Goal: Transaction & Acquisition: Book appointment/travel/reservation

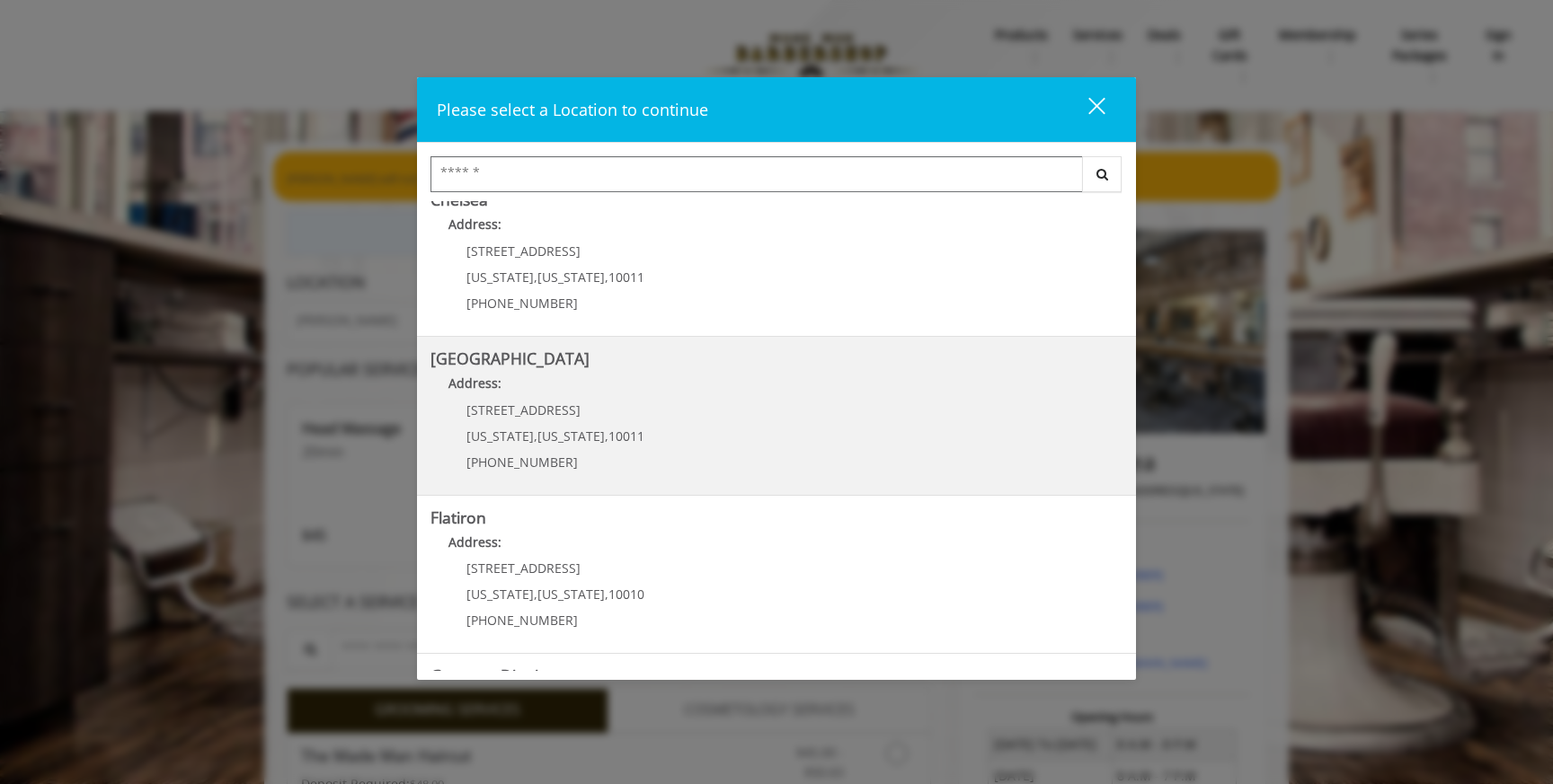
scroll to position [154, 0]
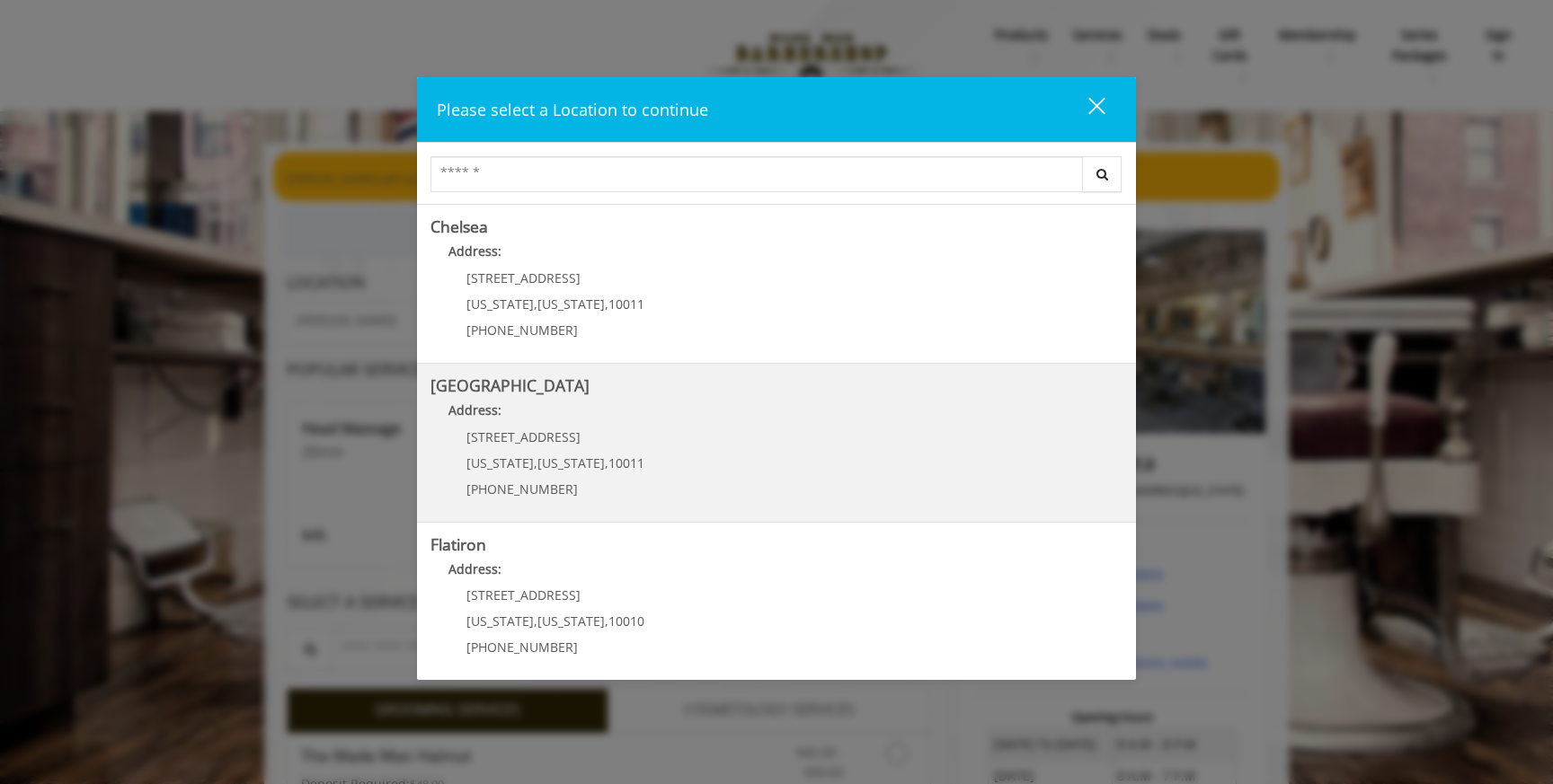
click at [505, 428] on Street "Address:" at bounding box center [777, 415] width 692 height 29
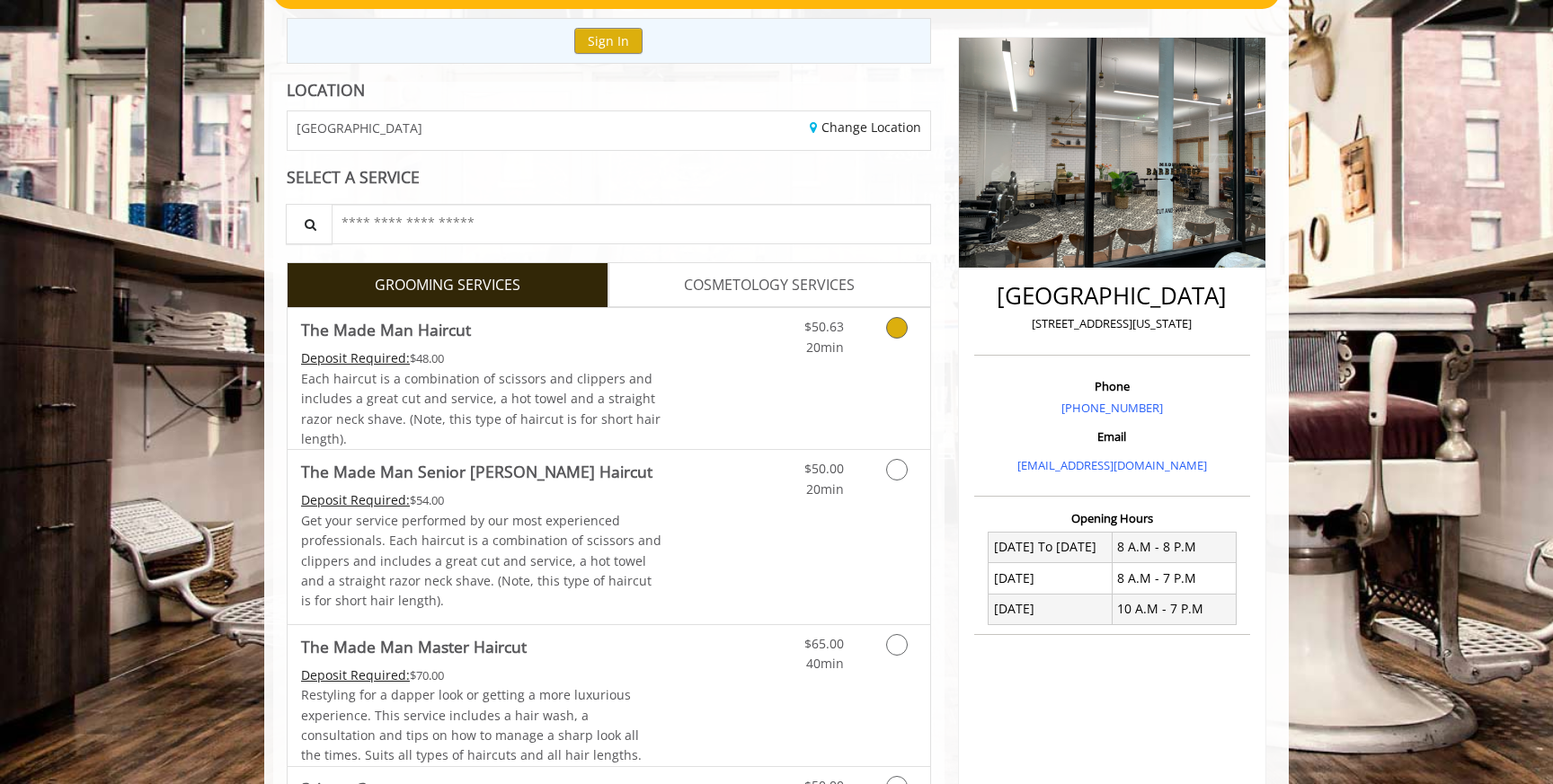
scroll to position [196, 0]
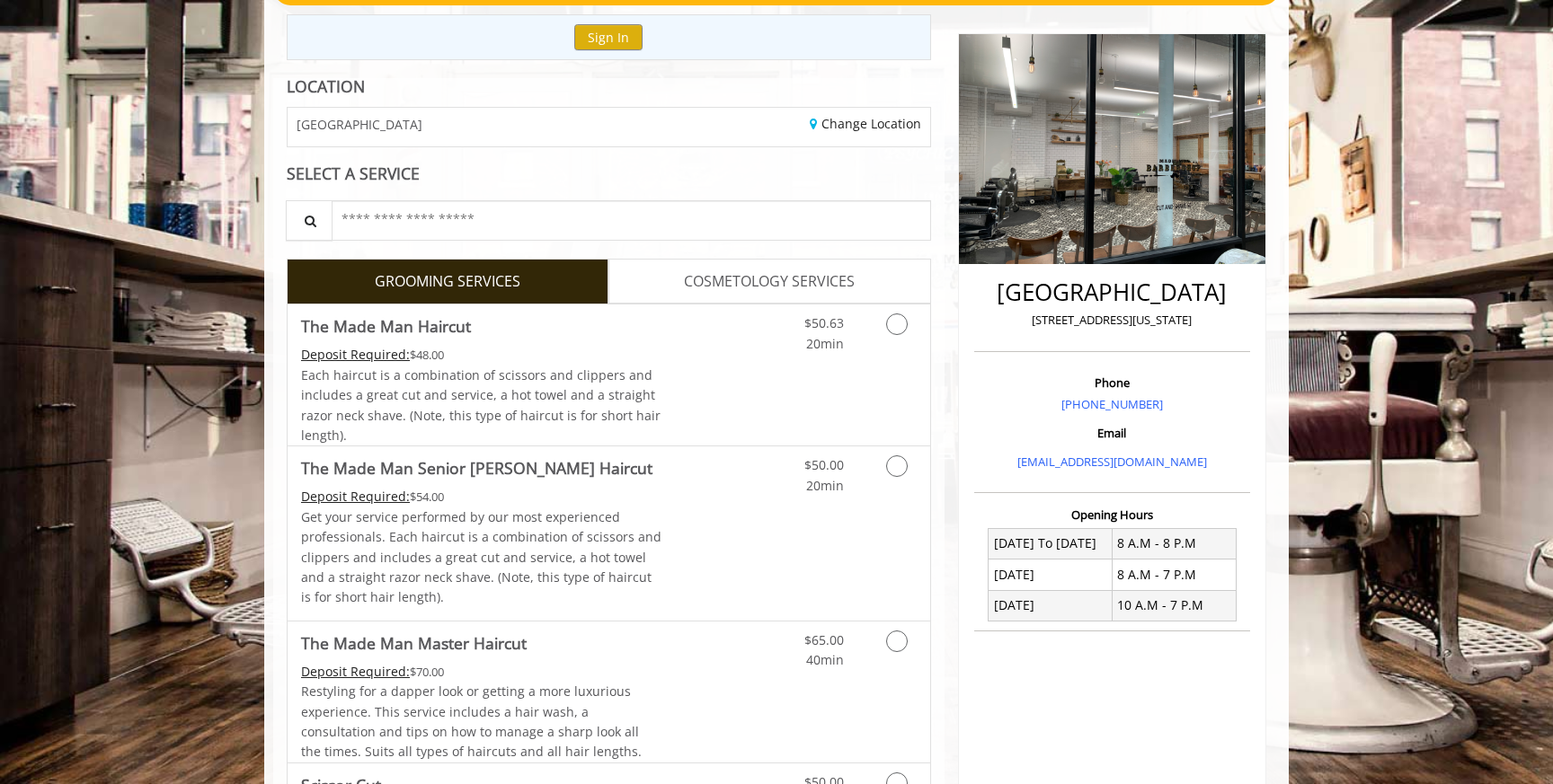
click at [748, 281] on span "COSMETOLOGY SERVICES" at bounding box center [769, 282] width 171 height 24
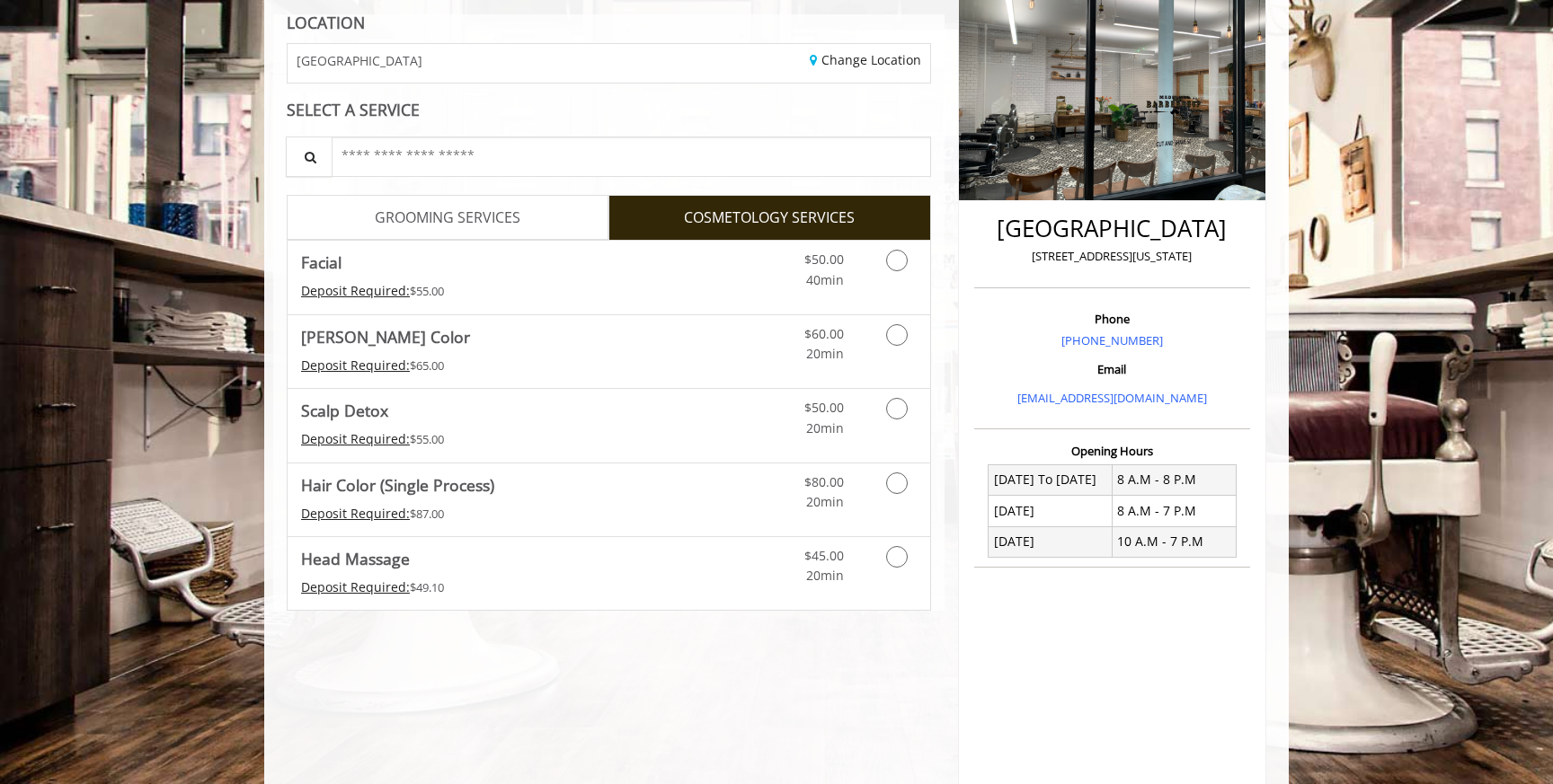
scroll to position [300, 0]
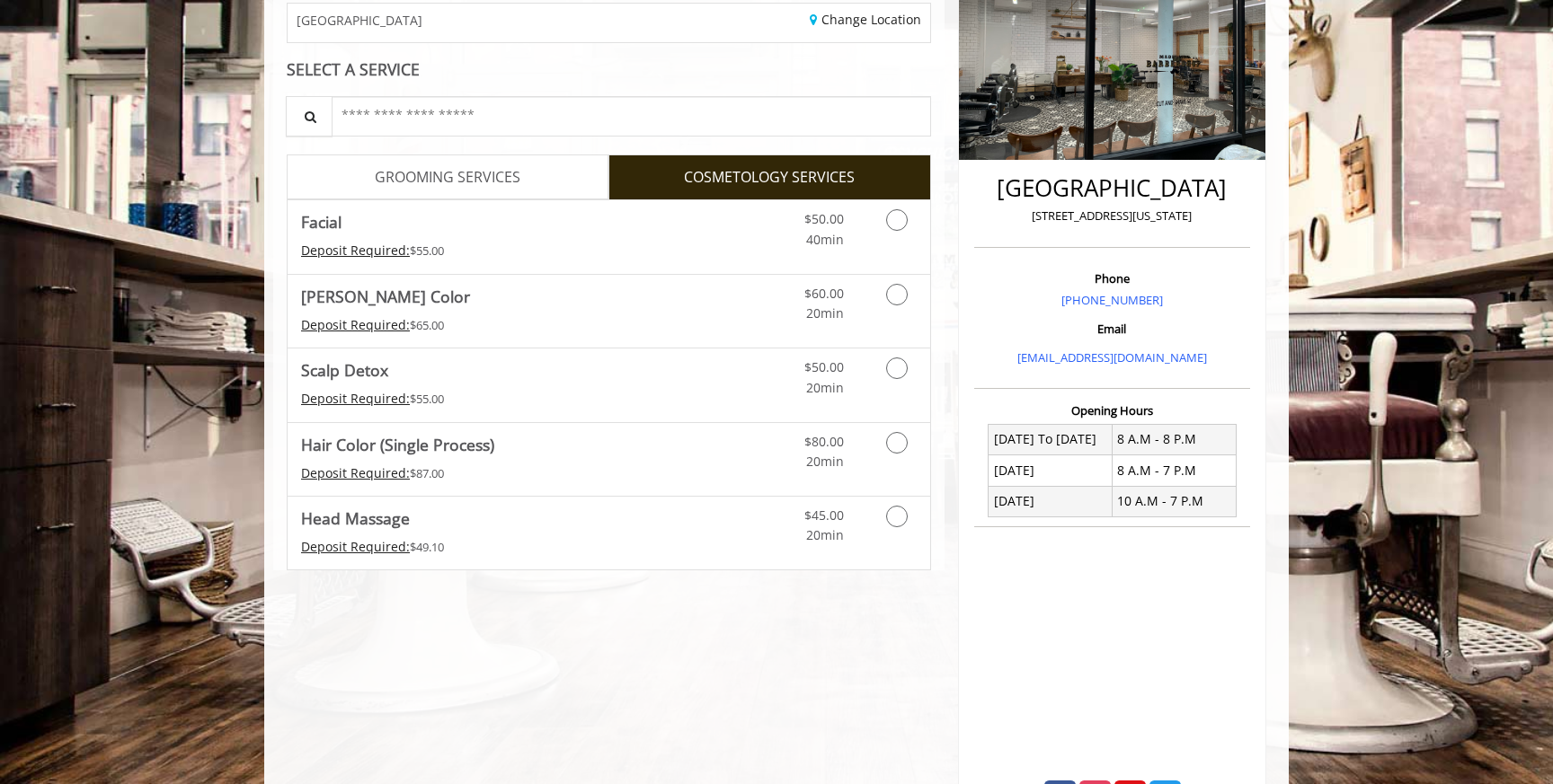
click at [437, 160] on link "GROOMING SERVICES" at bounding box center [448, 177] width 322 height 45
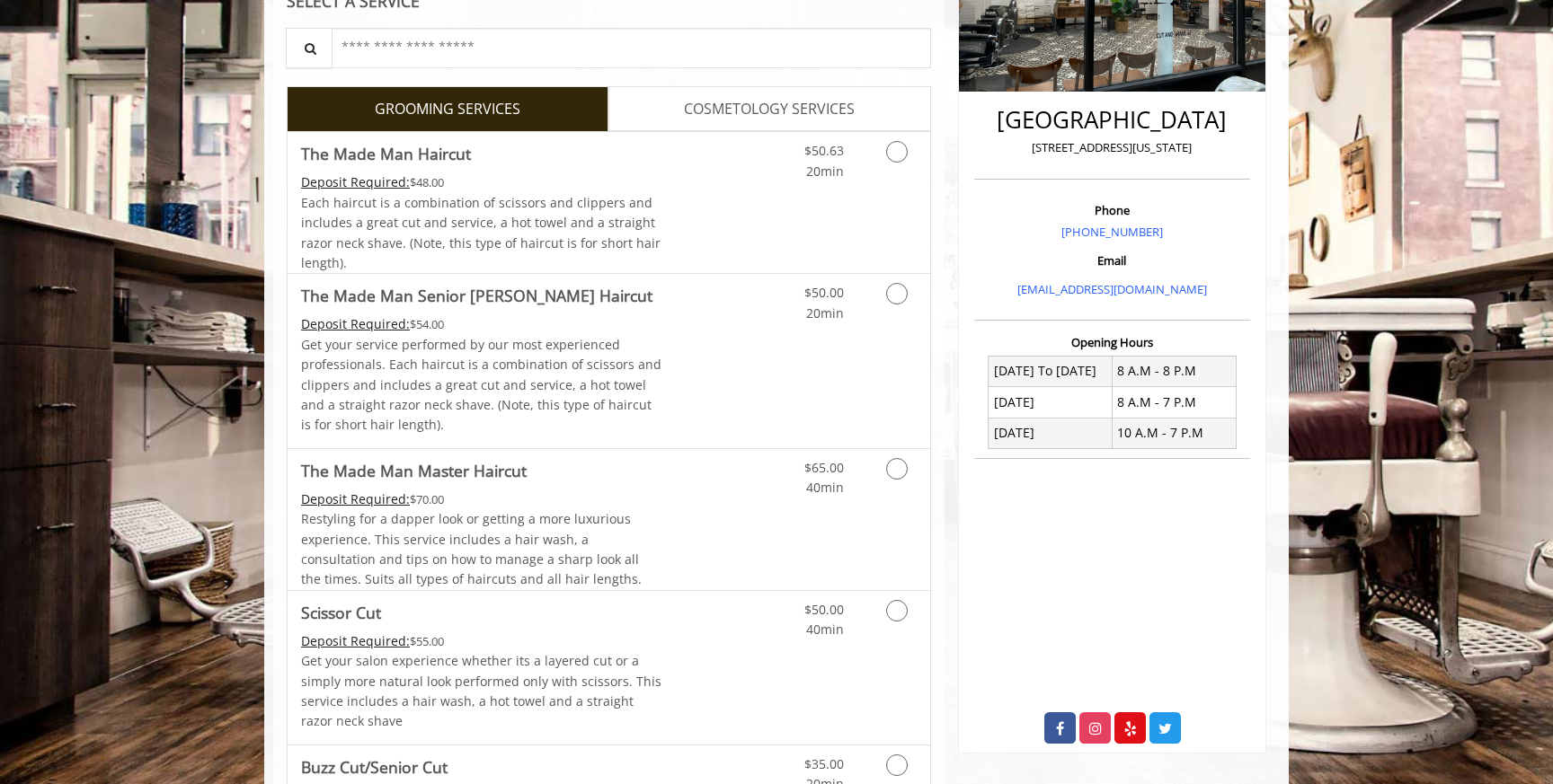
scroll to position [430, 0]
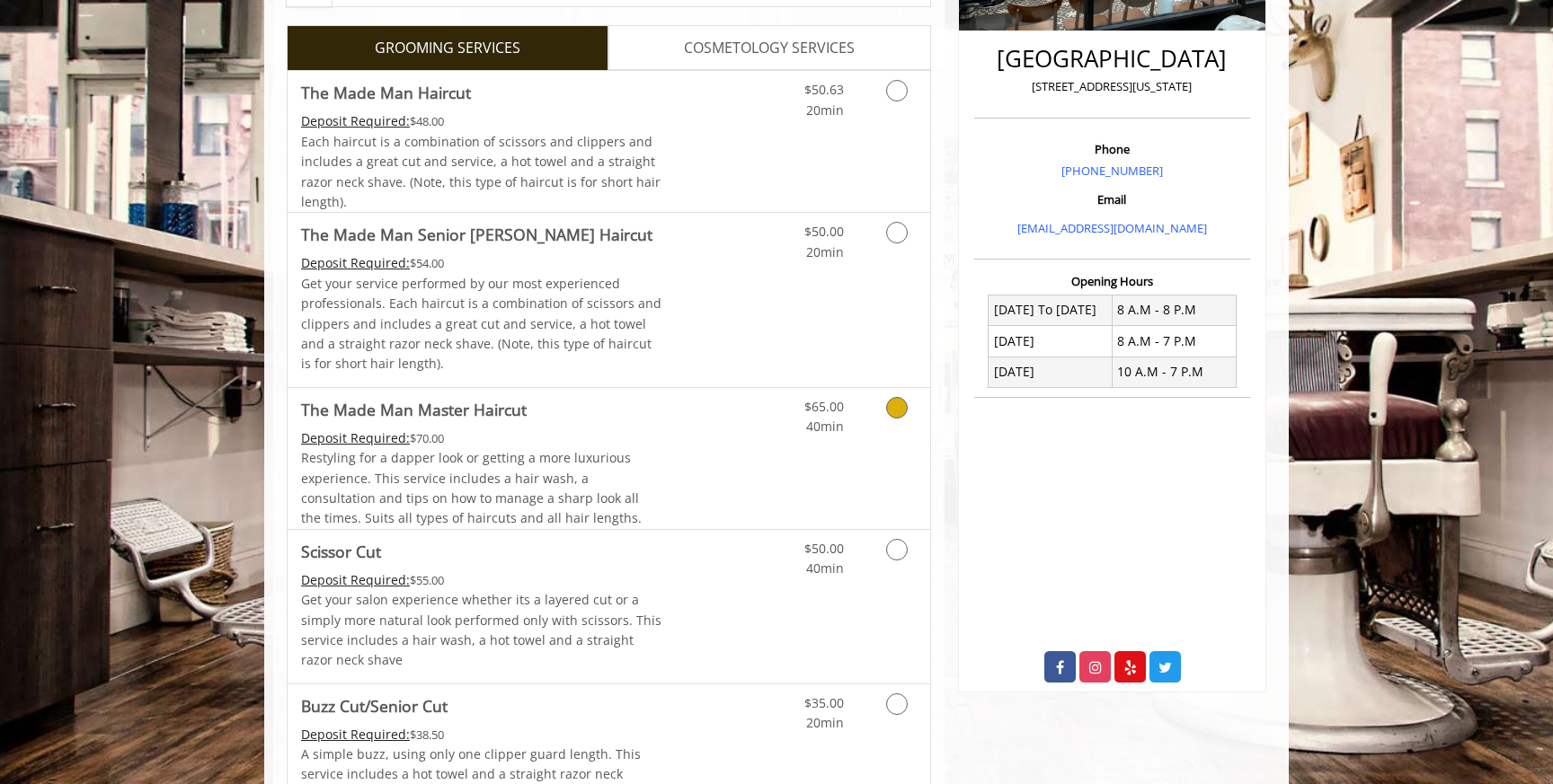
click at [361, 470] on span "Restyling for a dapper look or getting a more luxurious experience. This servic…" at bounding box center [471, 488] width 341 height 77
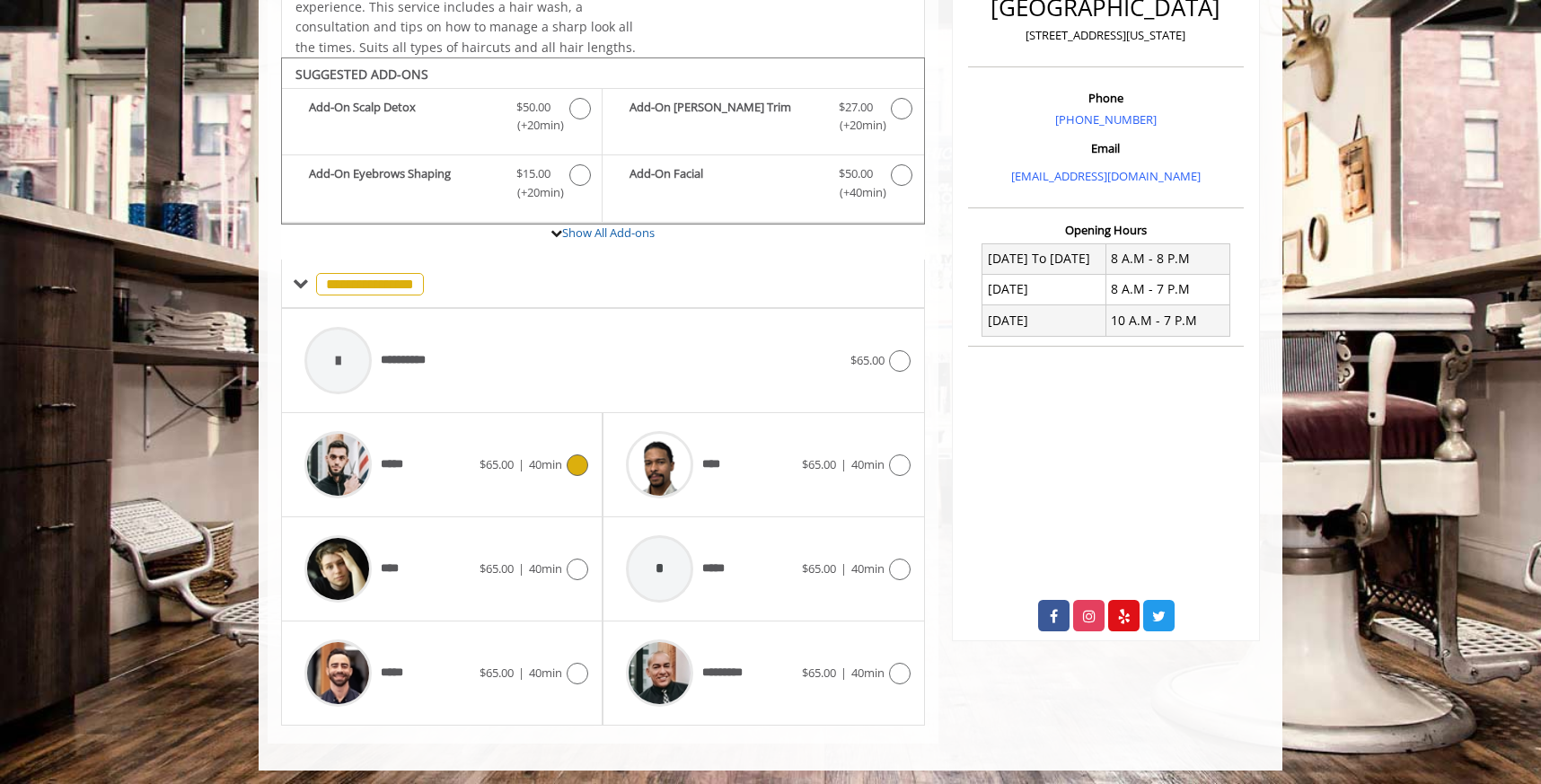
scroll to position [485, 0]
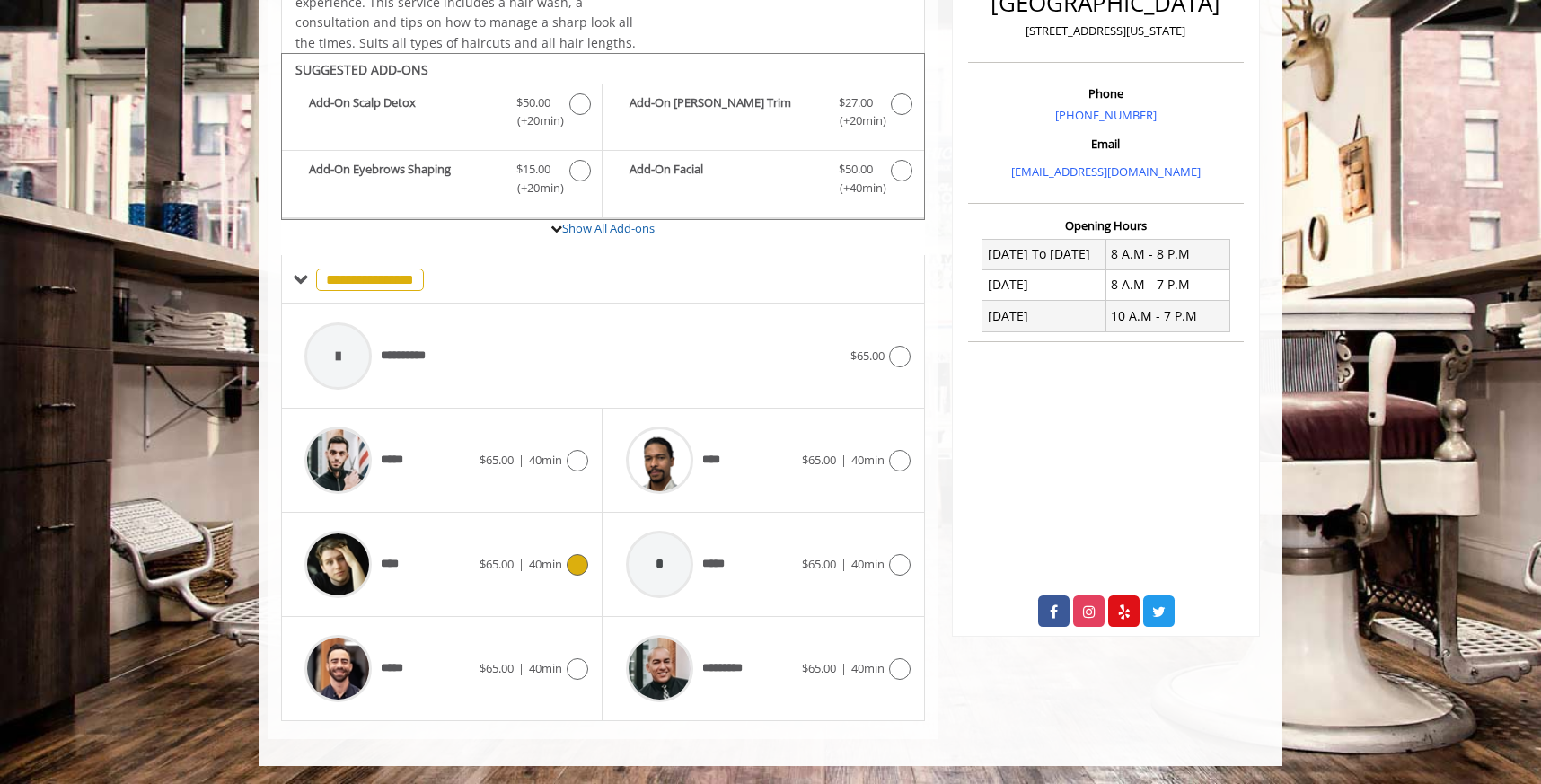
click at [579, 563] on icon at bounding box center [577, 564] width 22 height 22
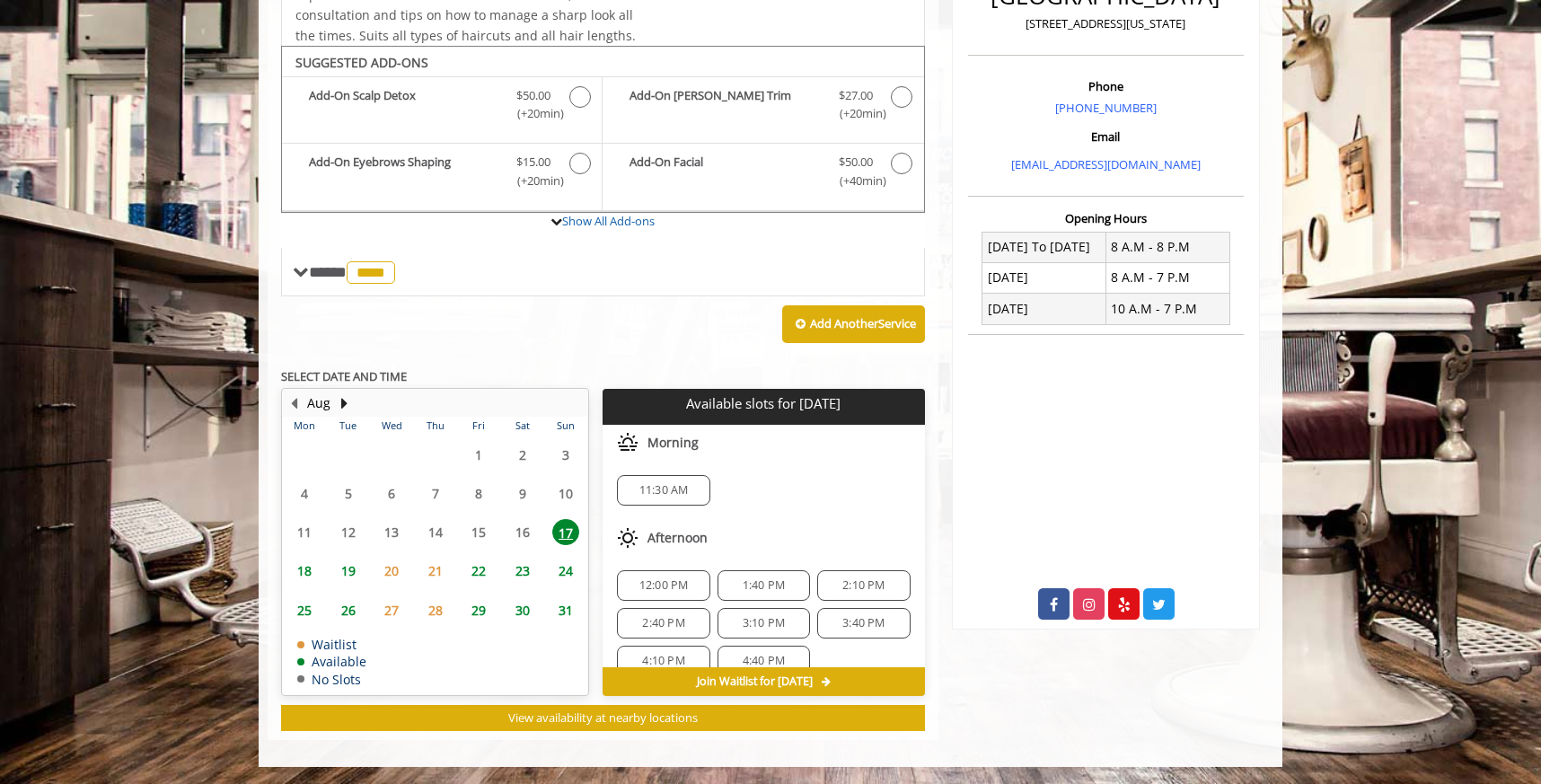
click at [301, 572] on span "18" at bounding box center [305, 571] width 27 height 26
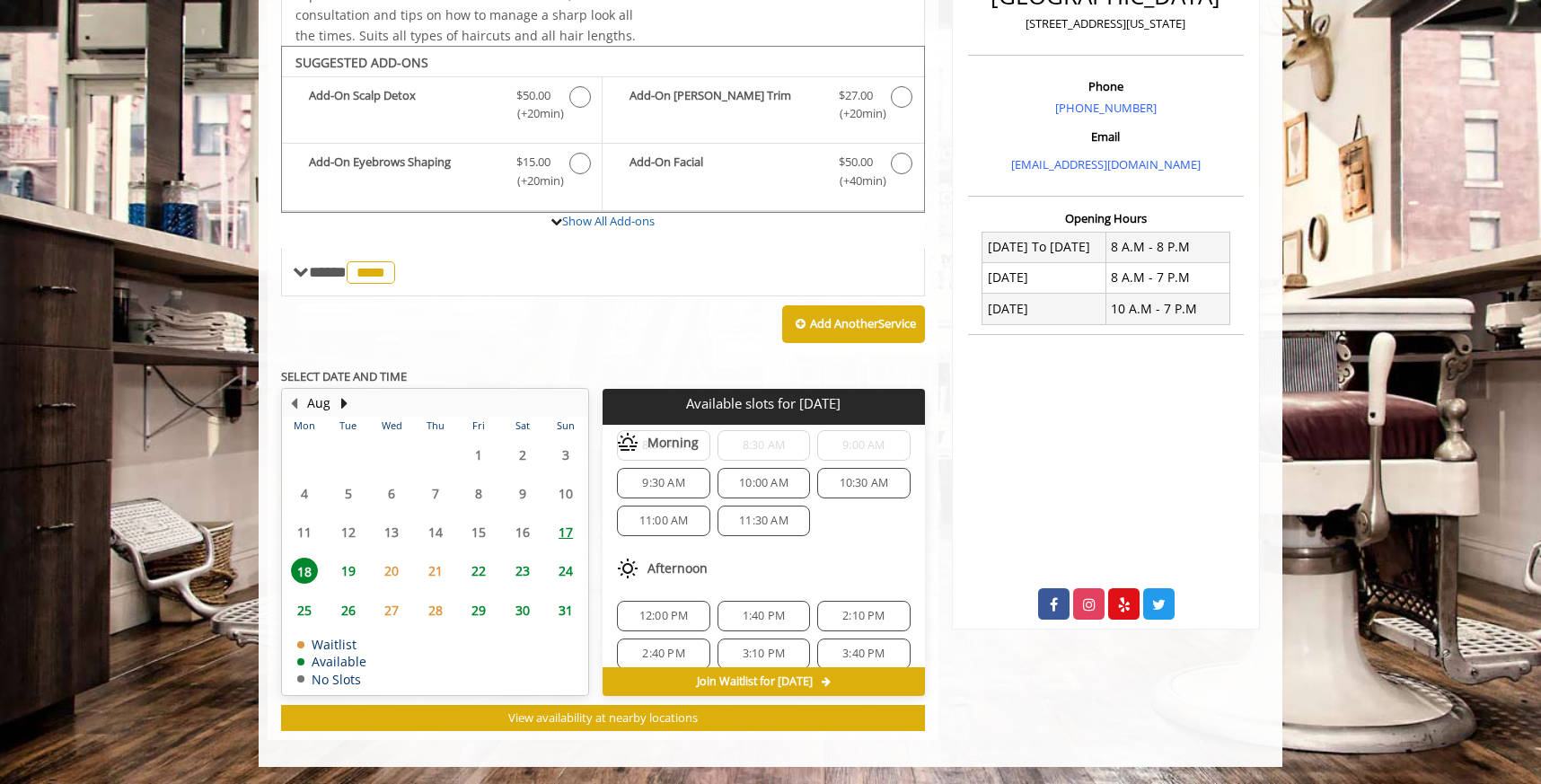
scroll to position [0, 0]
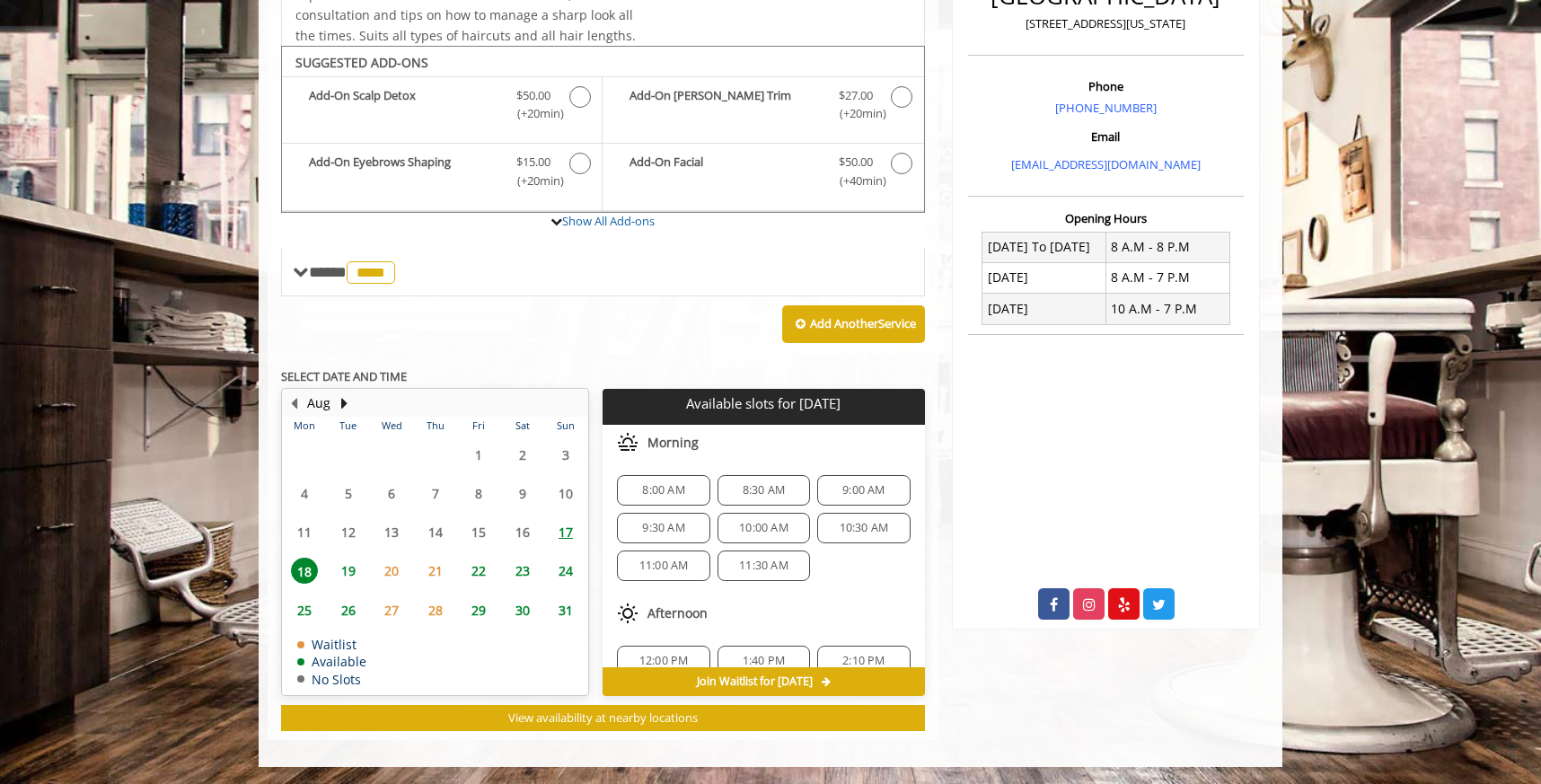
click at [347, 570] on span "19" at bounding box center [348, 571] width 27 height 26
click at [274, 282] on div "**********" at bounding box center [604, 260] width 671 height 958
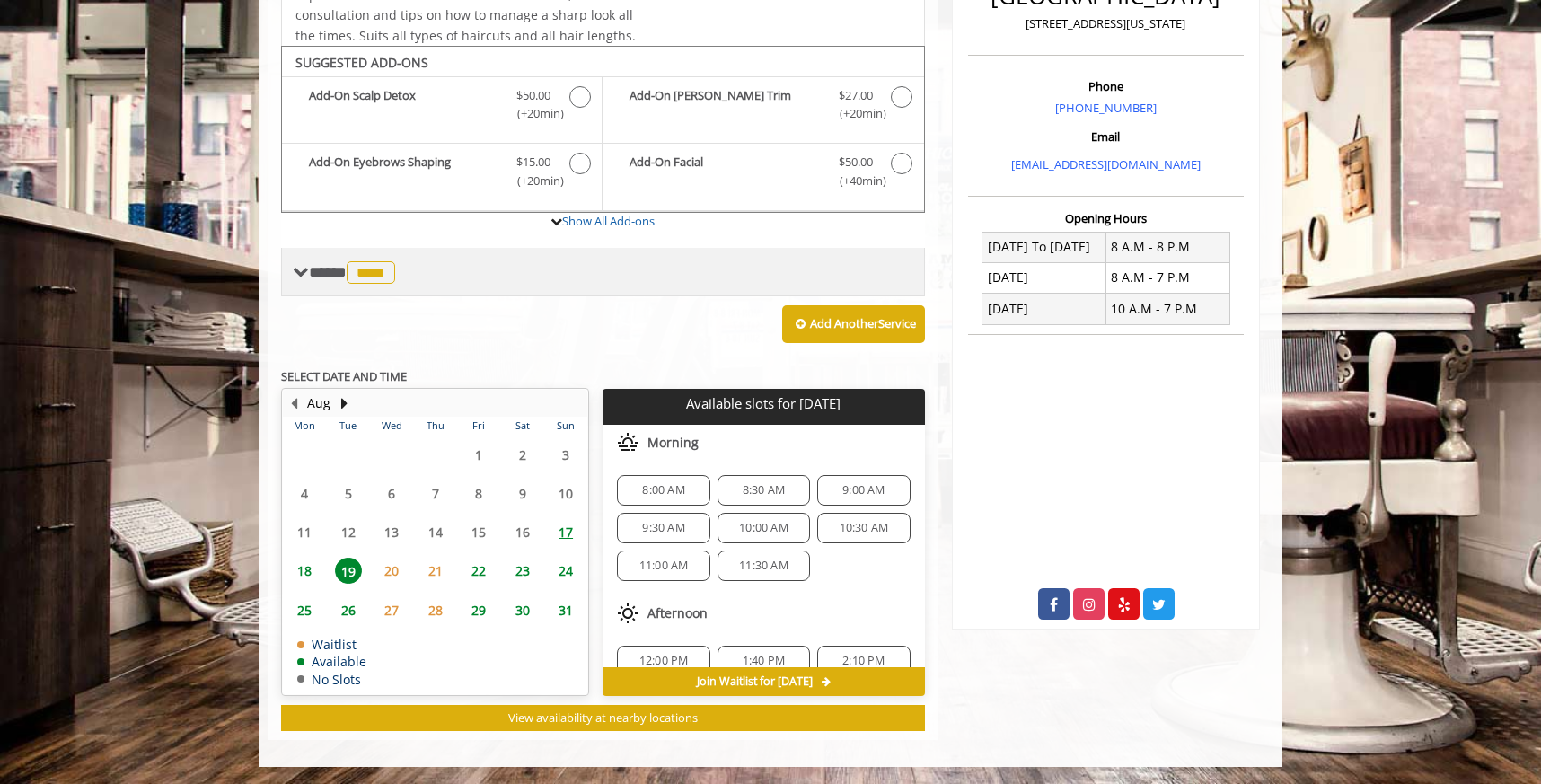
click at [296, 275] on span at bounding box center [300, 272] width 16 height 16
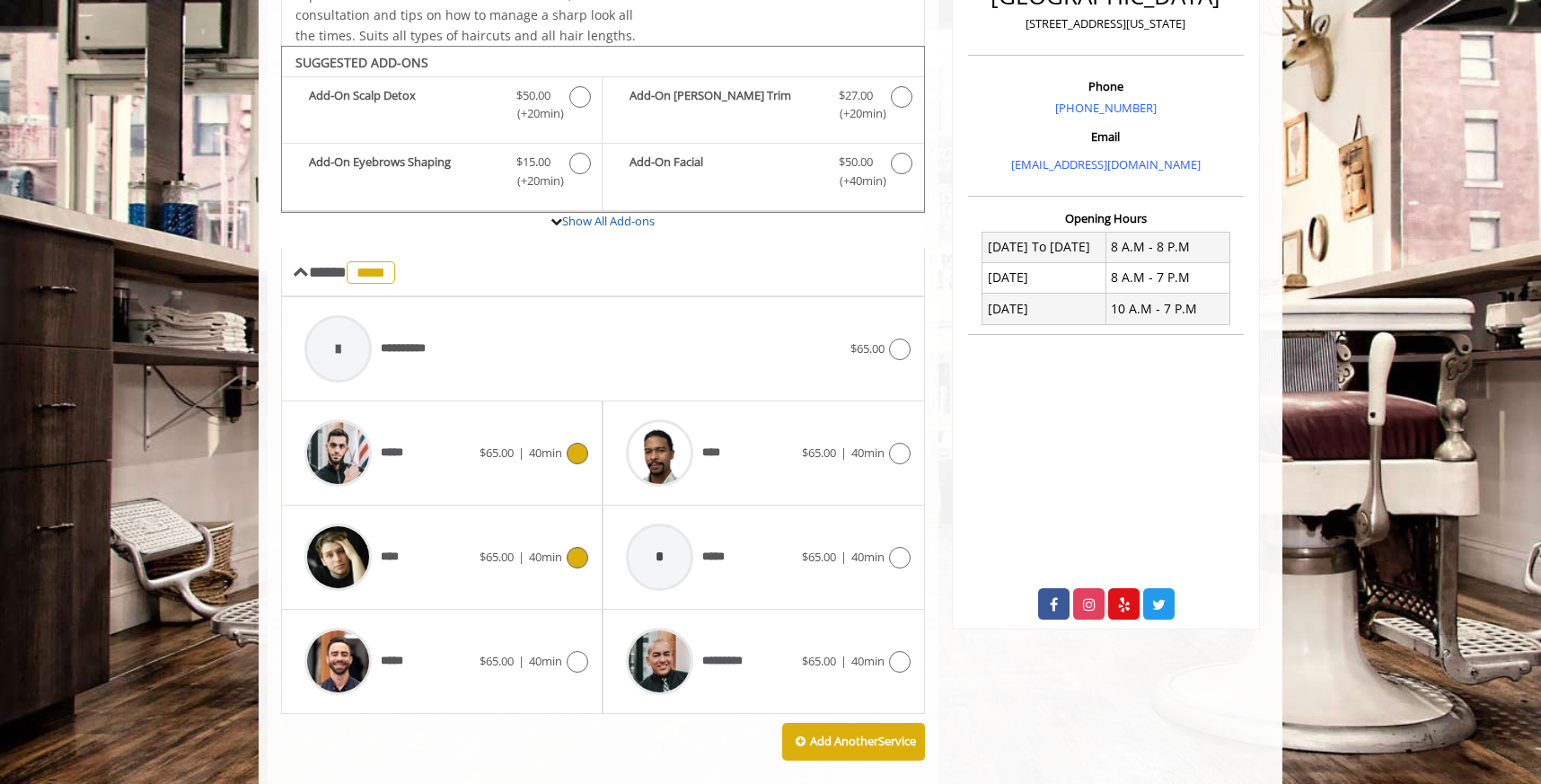
click at [571, 454] on icon at bounding box center [577, 453] width 22 height 22
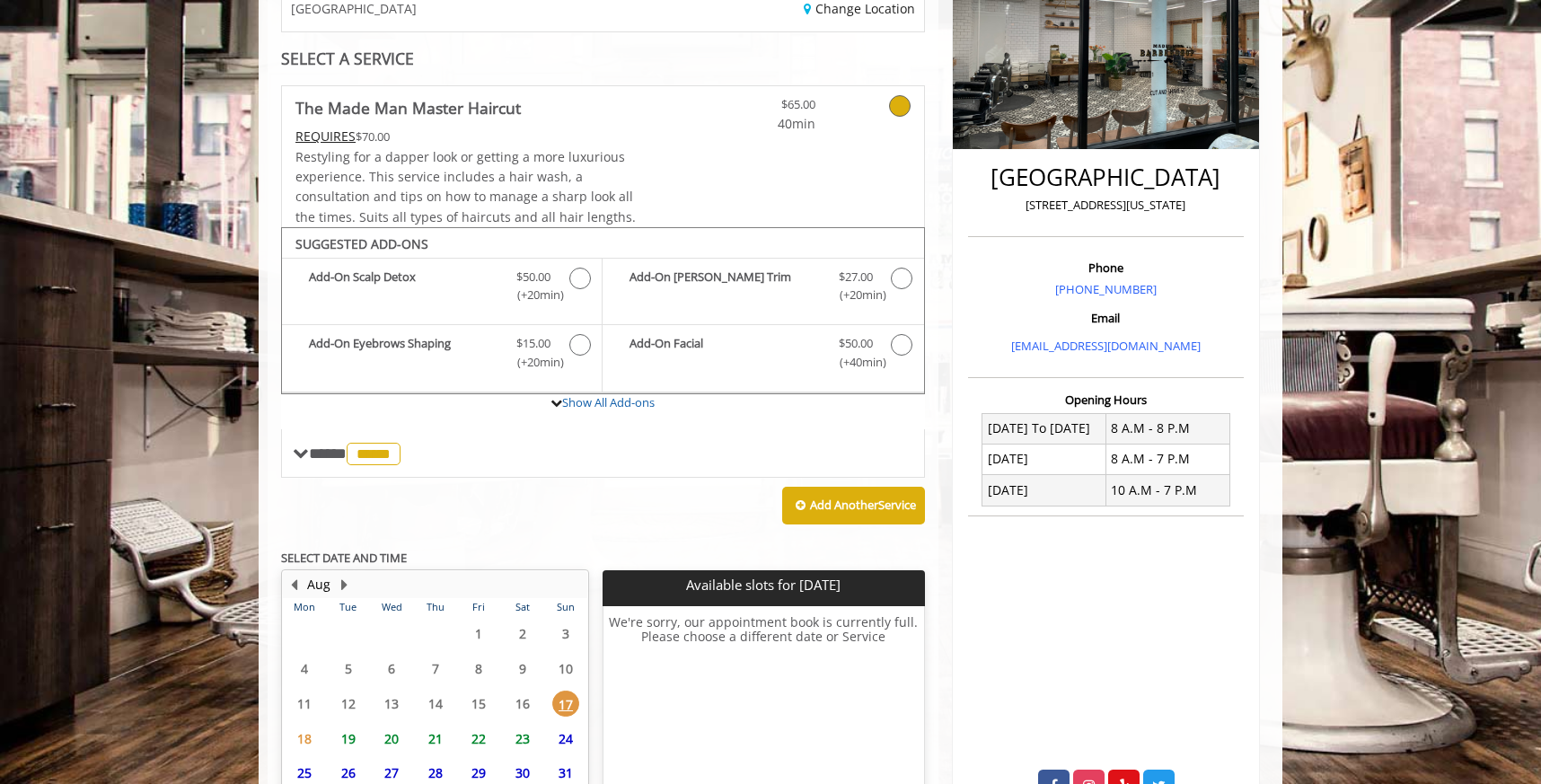
scroll to position [465, 0]
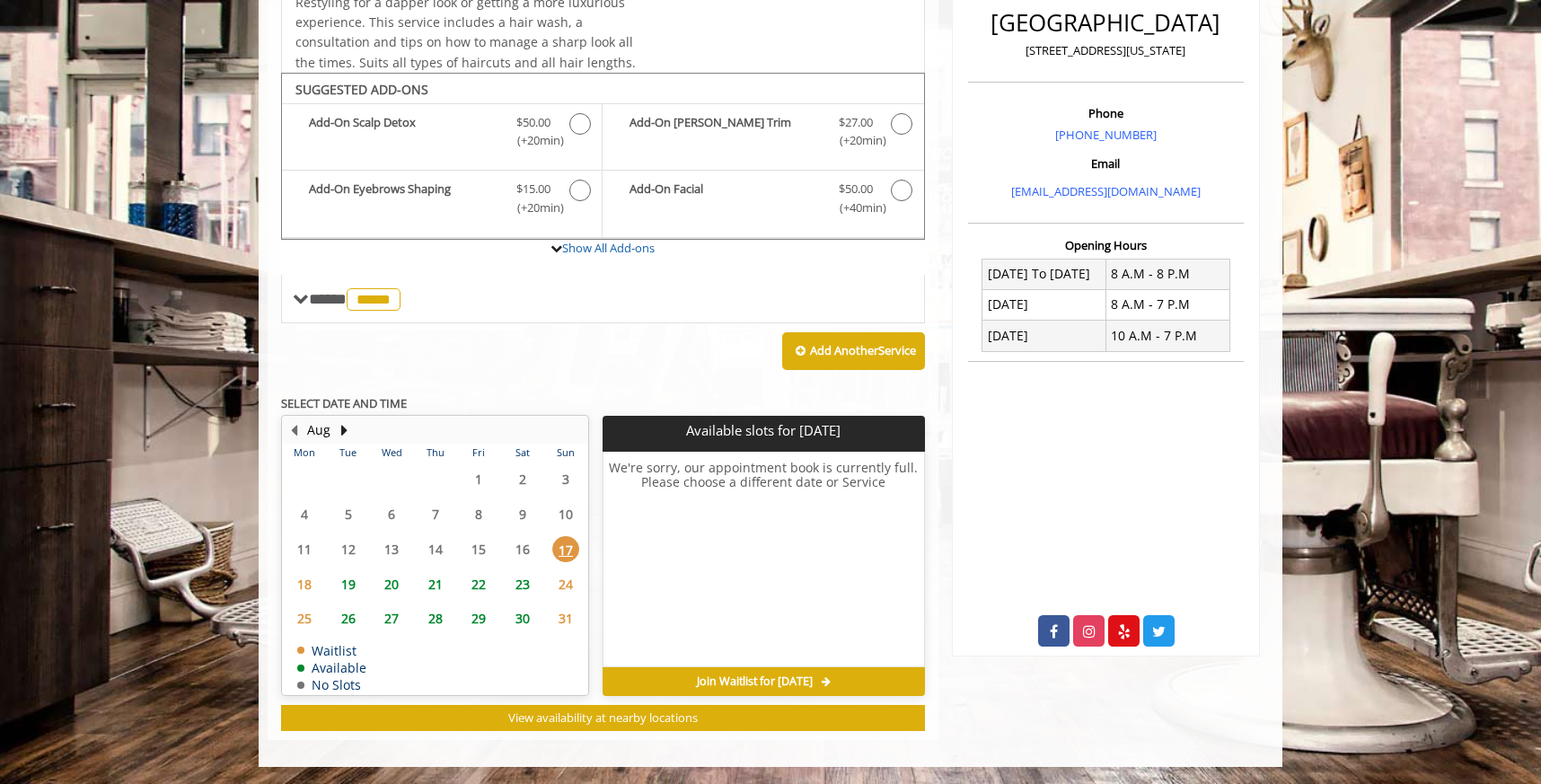
click at [304, 585] on span "18" at bounding box center [305, 585] width 27 height 26
click at [335, 587] on span "19" at bounding box center [348, 585] width 27 height 26
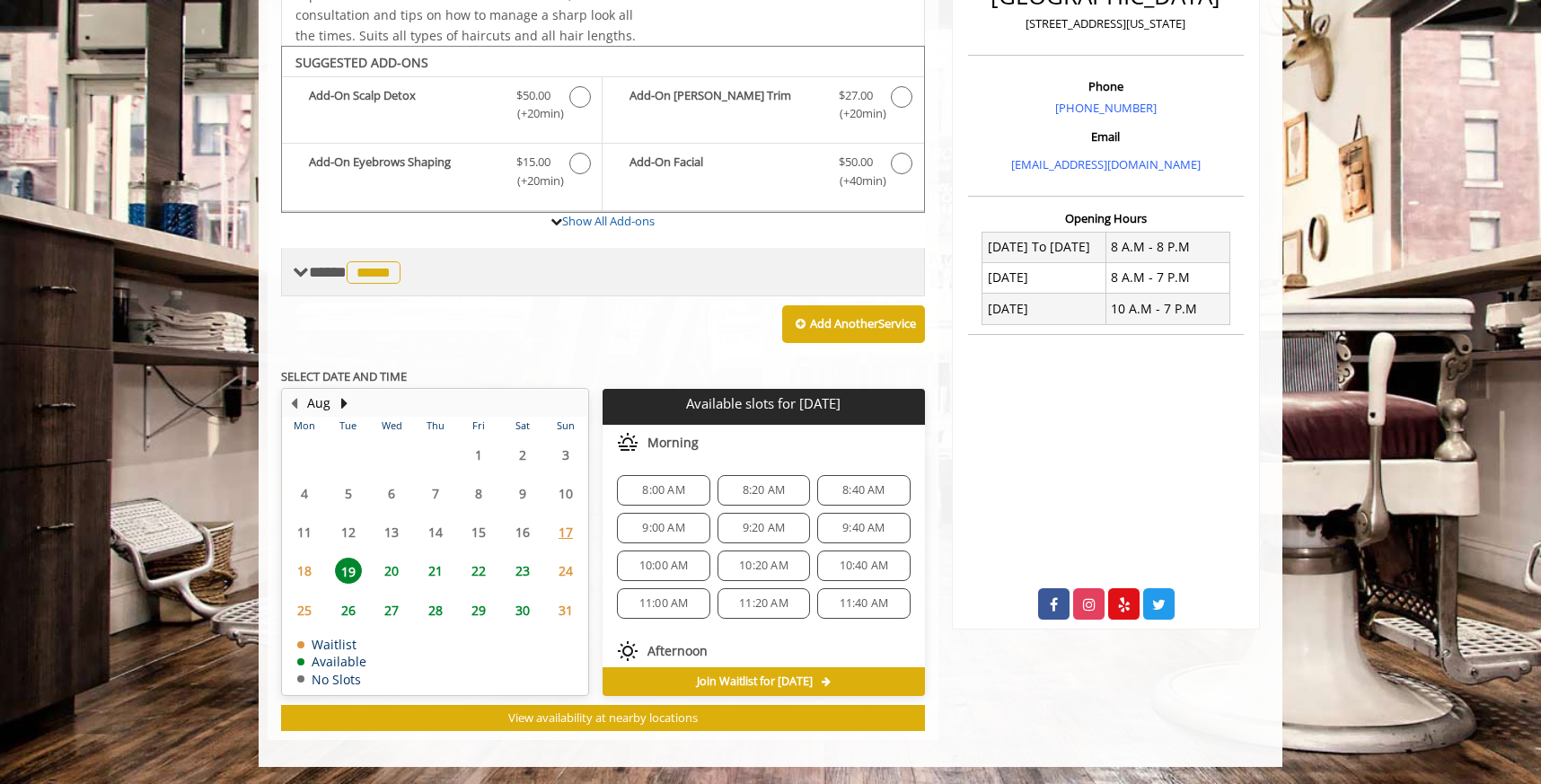
click at [309, 272] on span "**** ***** ********" at bounding box center [357, 272] width 96 height 16
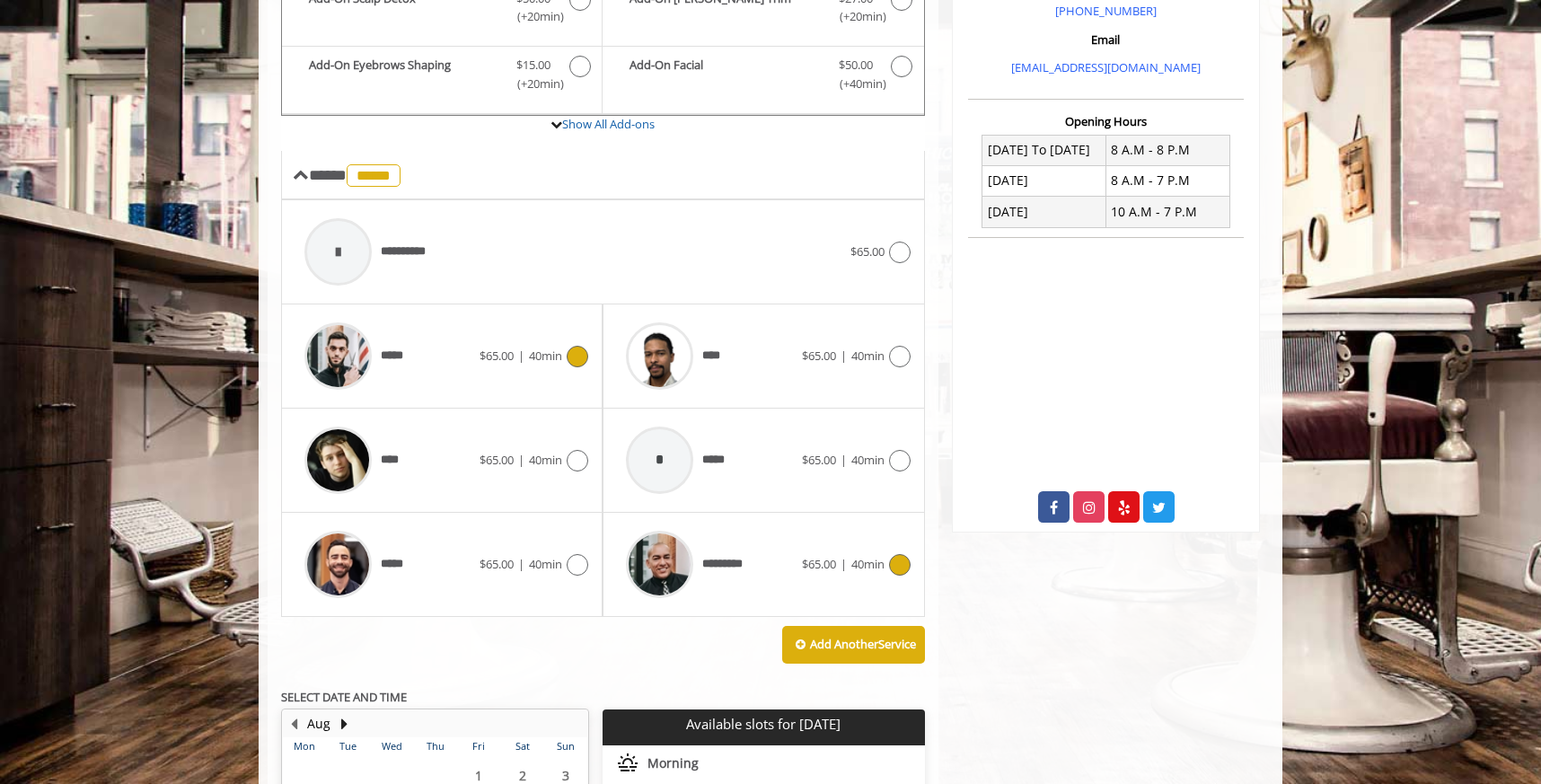
scroll to position [594, 0]
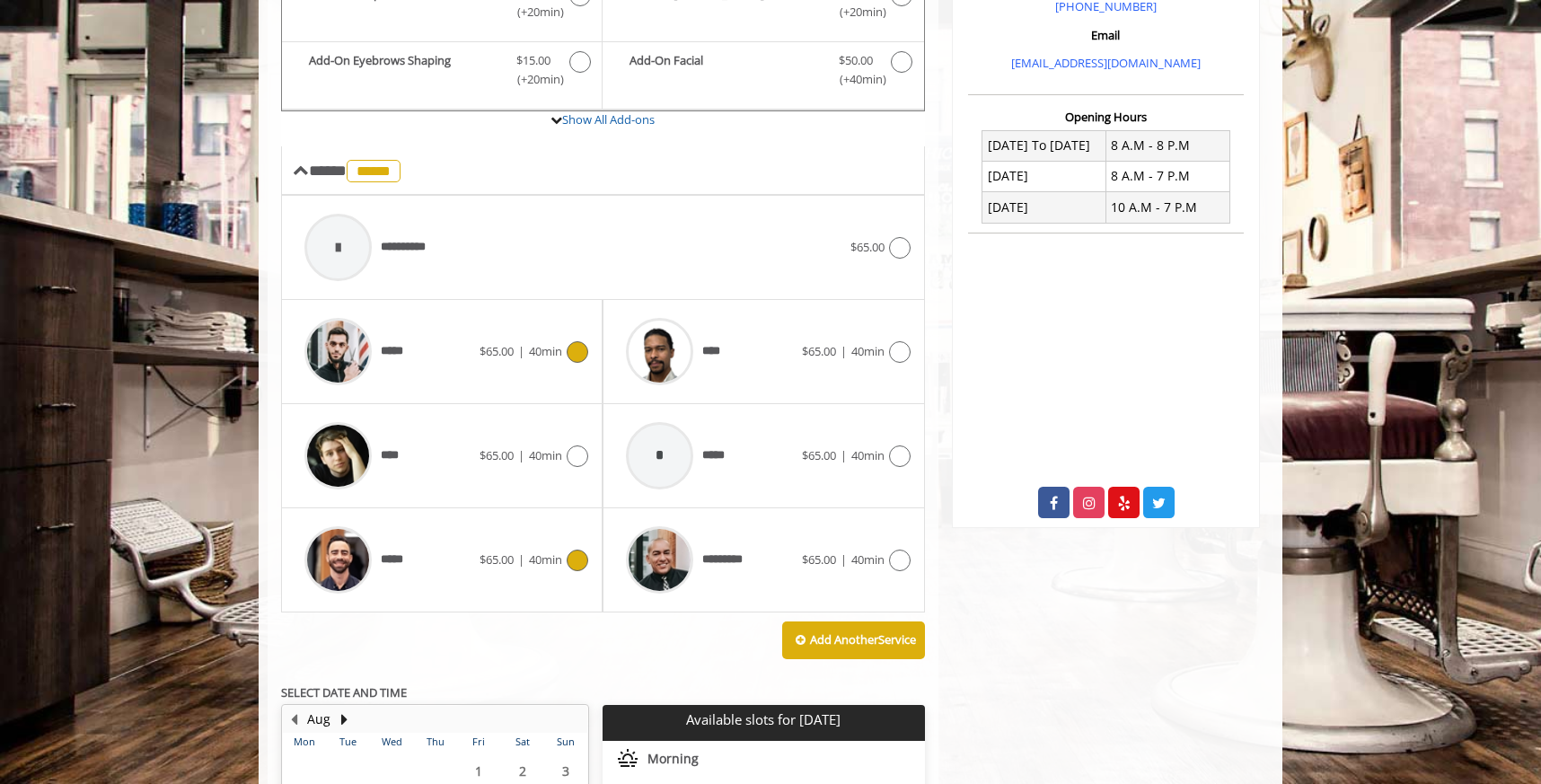
click at [554, 566] on span "40min" at bounding box center [545, 559] width 33 height 16
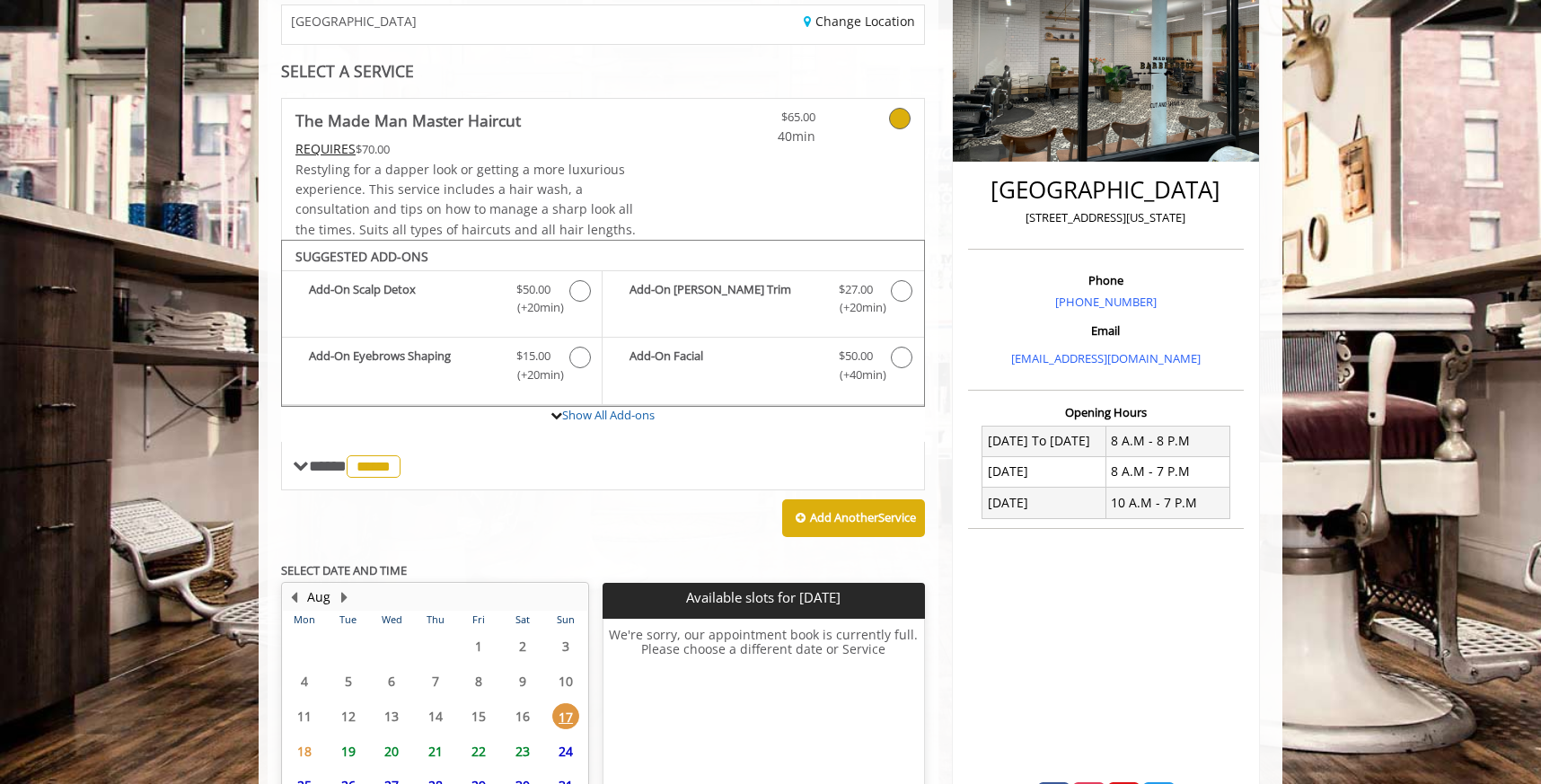
scroll to position [465, 0]
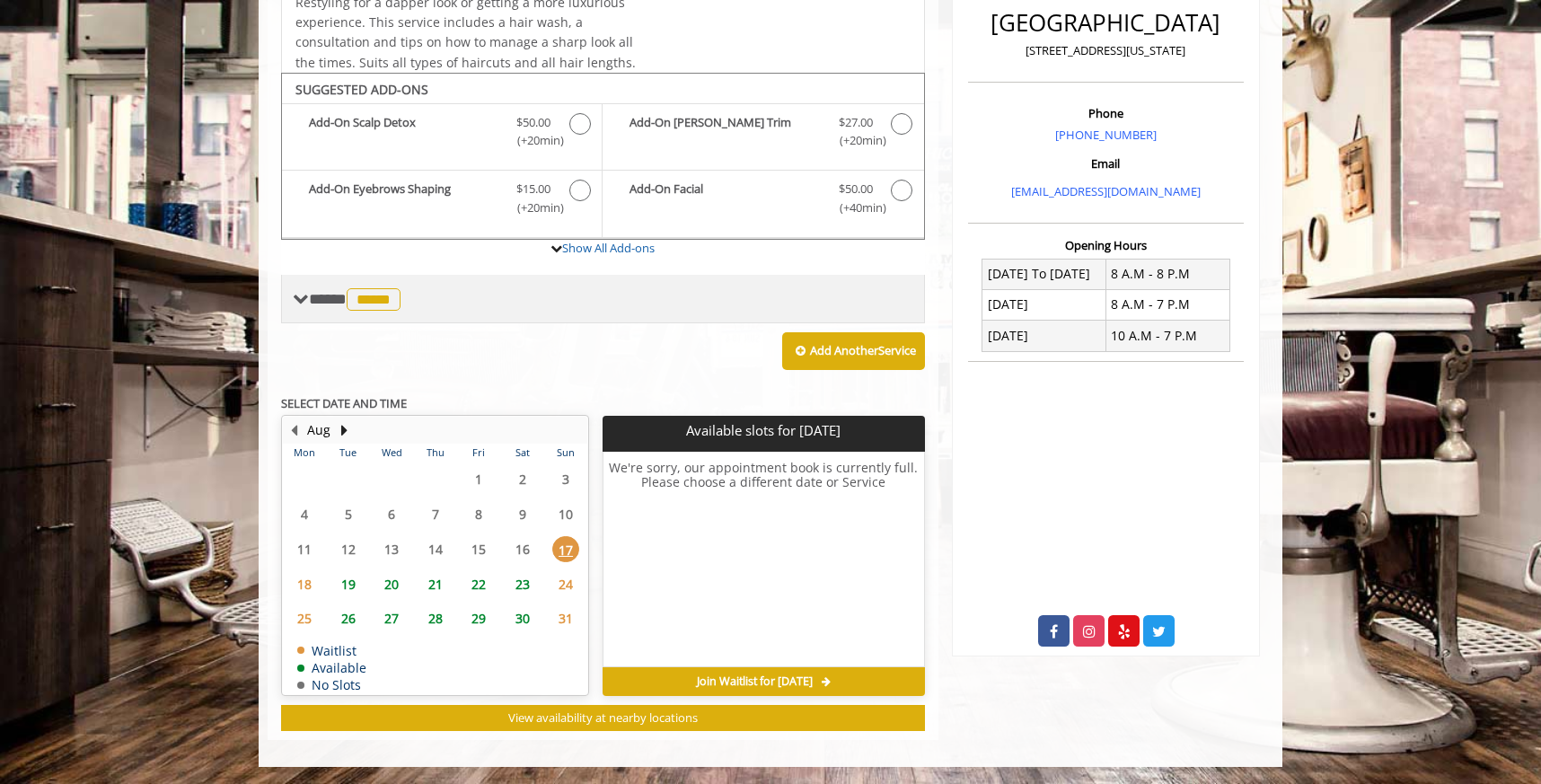
click at [281, 295] on div "**** ***** ********" at bounding box center [603, 299] width 644 height 49
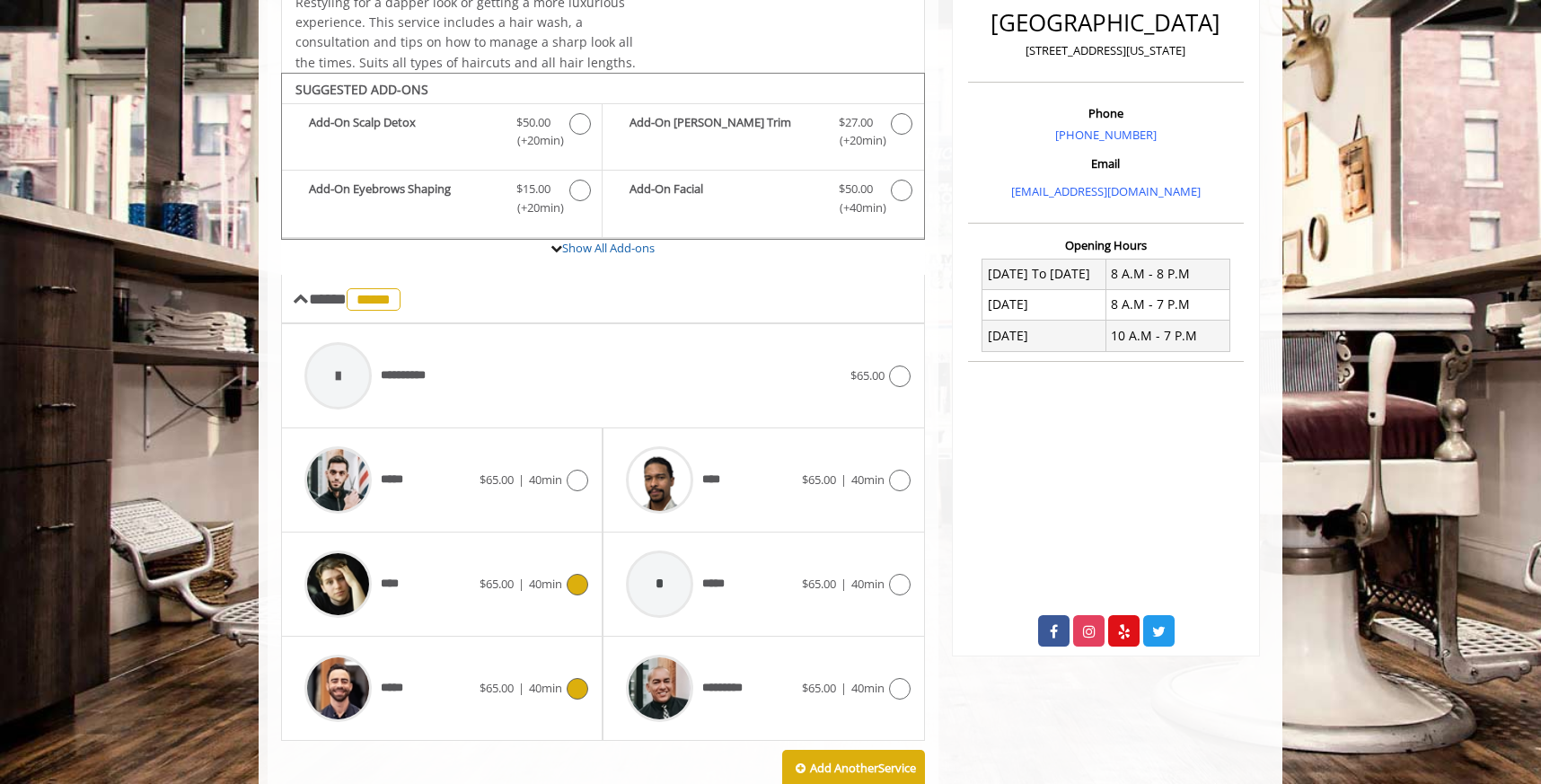
click at [558, 575] on span "40min" at bounding box center [545, 583] width 33 height 16
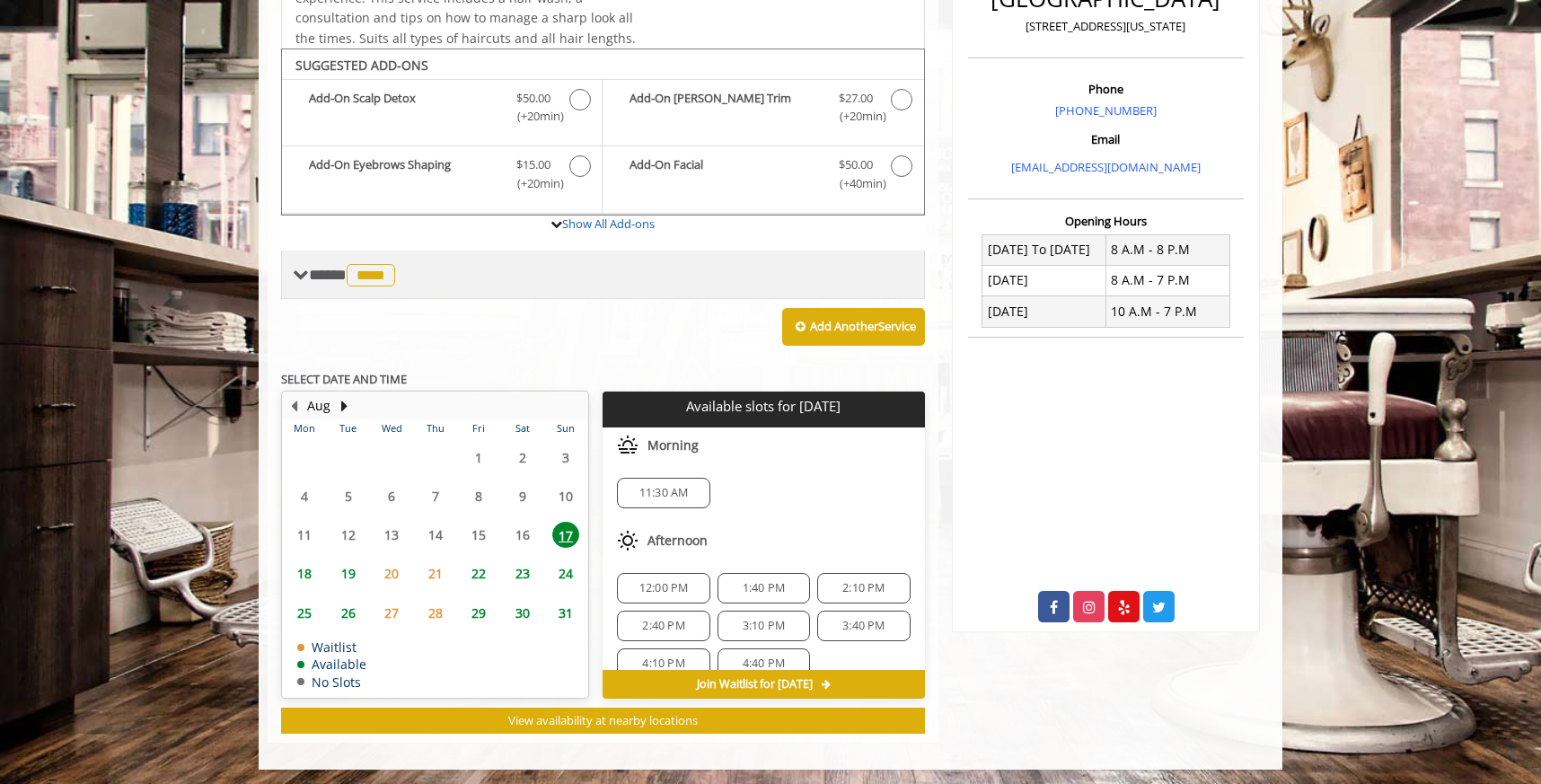
scroll to position [493, 0]
